Goal: Task Accomplishment & Management: Use online tool/utility

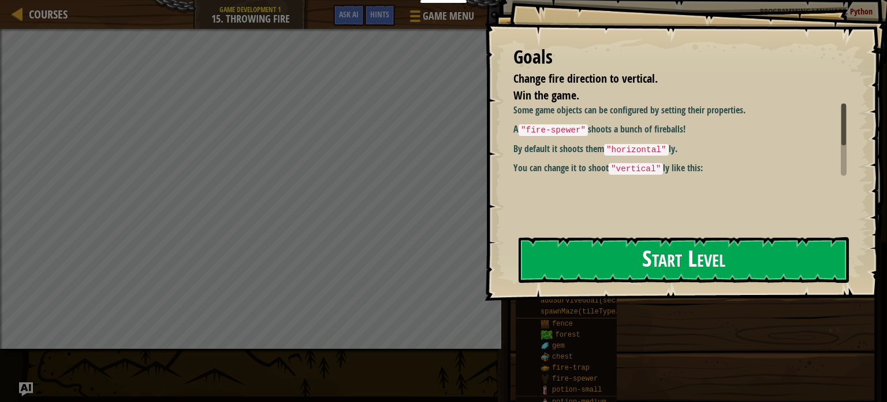
click at [613, 265] on button "Start Level" at bounding box center [684, 260] width 330 height 46
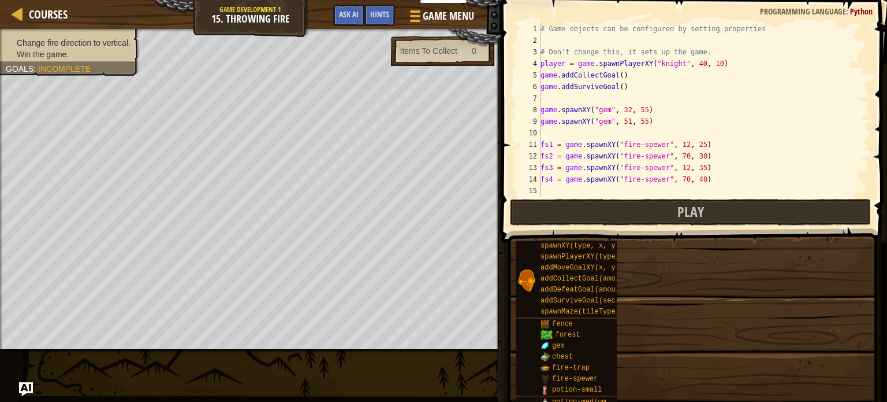
click at [681, 113] on div "# Game objects can be configured by setting properties # Don't change this, it …" at bounding box center [704, 121] width 332 height 196
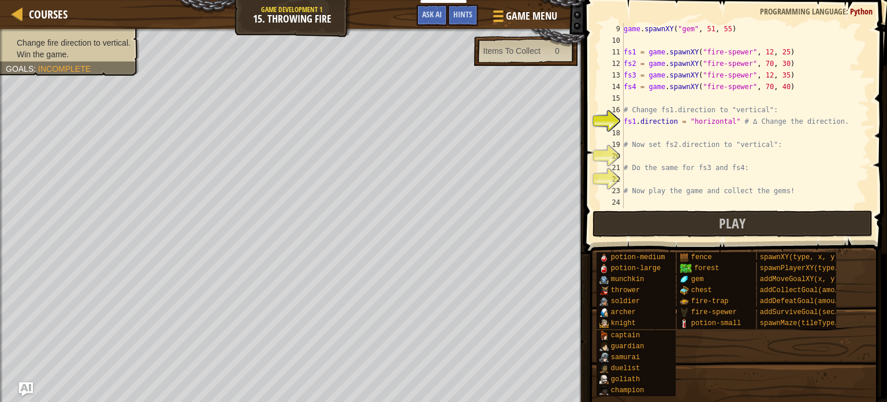
scroll to position [92, 0]
click at [686, 218] on button "Play" at bounding box center [733, 223] width 280 height 27
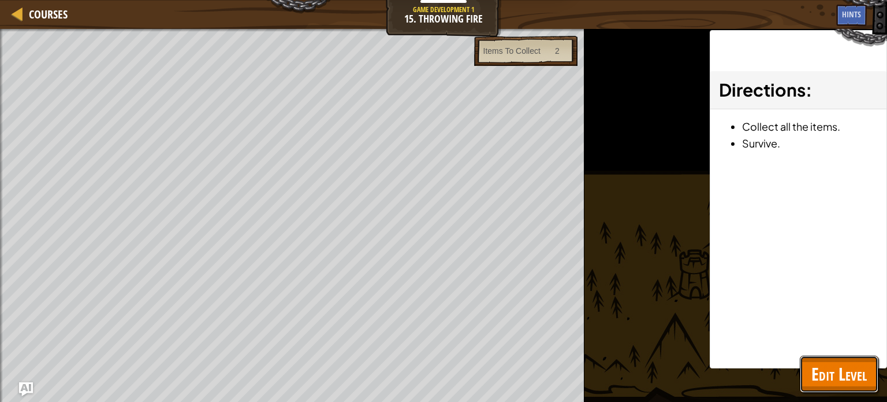
click at [849, 370] on span "Edit Level" at bounding box center [839, 374] width 55 height 24
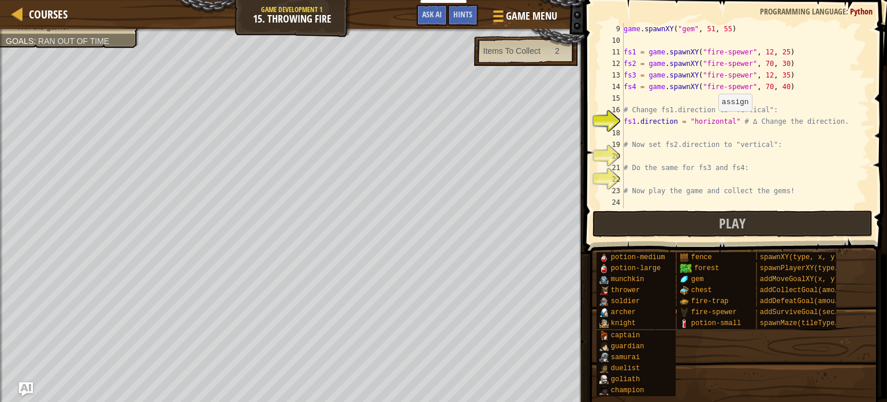
click at [712, 122] on div "game . spawnXY ( "gem" , 51 , 55 ) fs1 = game . spawnXY ( "fire-spewer" , 12 , …" at bounding box center [742, 127] width 240 height 208
type textarea "fs1.direction = "vertical" # ∆ Change the direction."
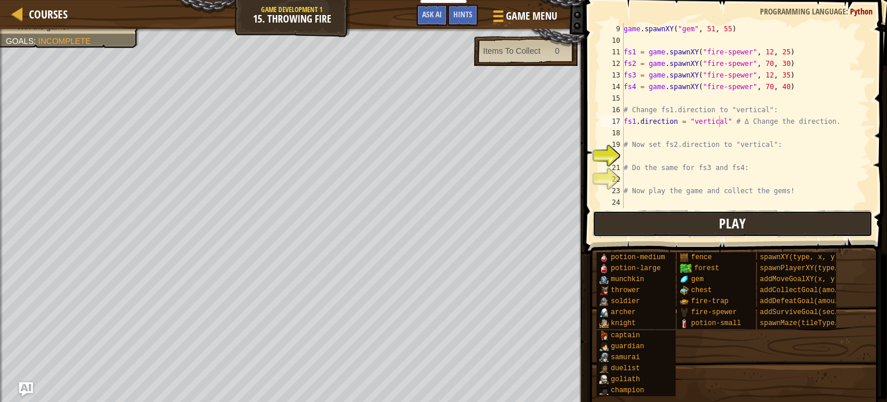
click at [765, 224] on button "Play" at bounding box center [733, 223] width 280 height 27
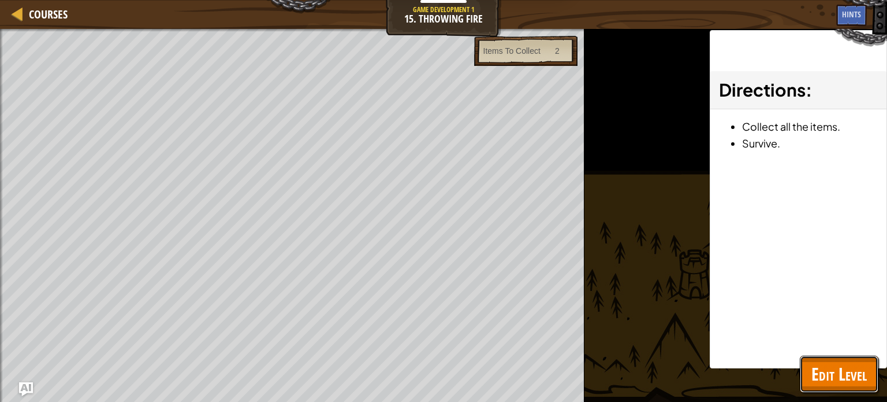
click at [841, 371] on span "Edit Level" at bounding box center [839, 374] width 55 height 24
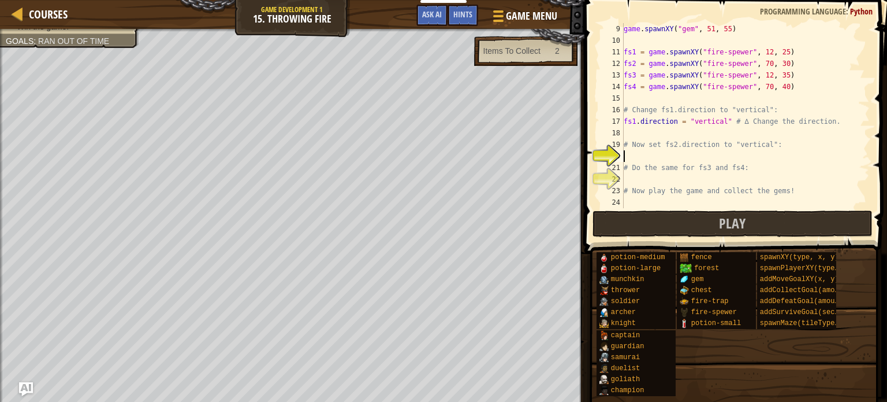
click at [710, 153] on div "game . spawnXY ( "gem" , 51 , 55 ) fs1 = game . spawnXY ( "fire-spewer" , 12 , …" at bounding box center [742, 127] width 240 height 208
